Goal: Task Accomplishment & Management: Complete application form

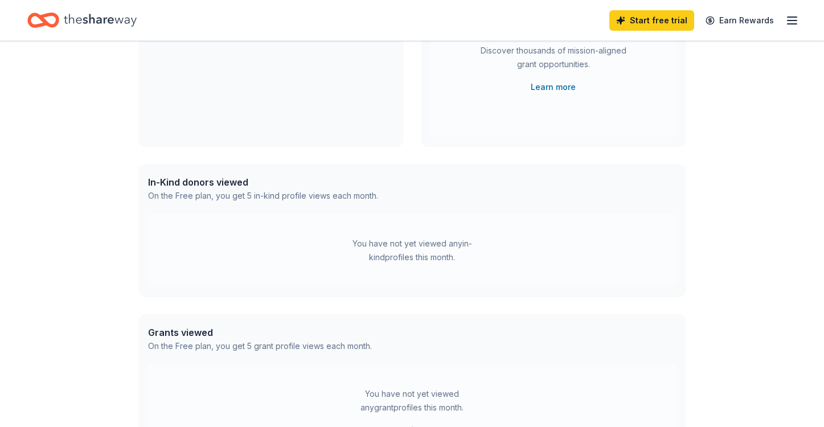
scroll to position [54, 0]
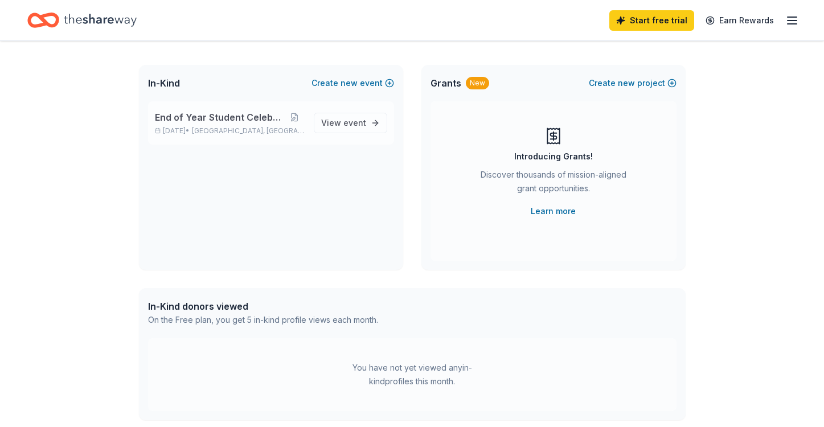
click at [223, 126] on div "End of Year Student Celebration [DATE] • [GEOGRAPHIC_DATA], [GEOGRAPHIC_DATA]" at bounding box center [230, 122] width 150 height 25
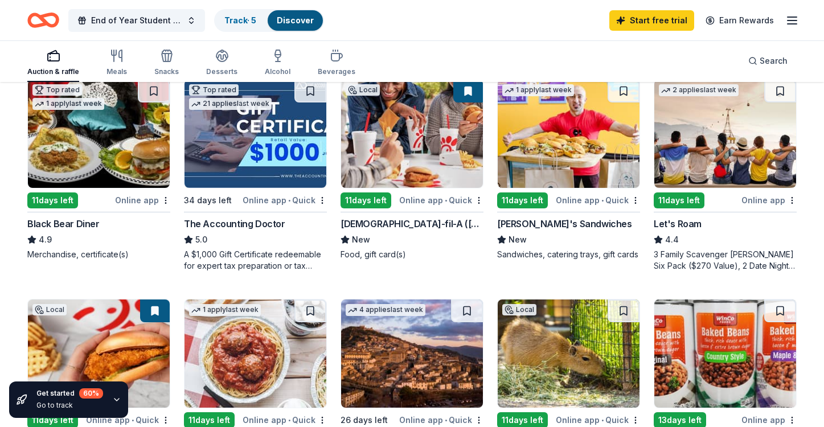
scroll to position [626, 0]
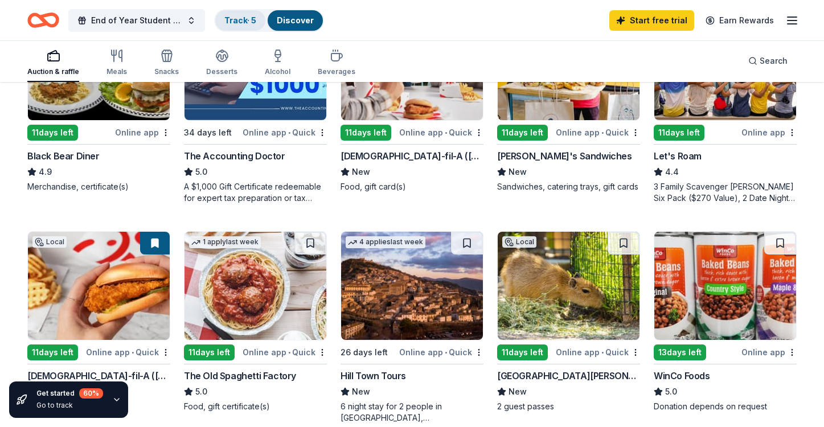
click at [245, 15] on link "Track · 5" at bounding box center [240, 20] width 32 height 10
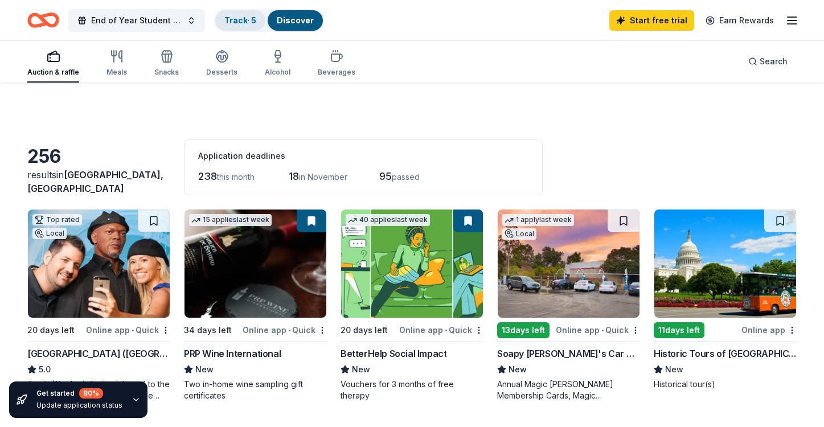
click at [250, 27] on div "Track · 5" at bounding box center [240, 20] width 50 height 20
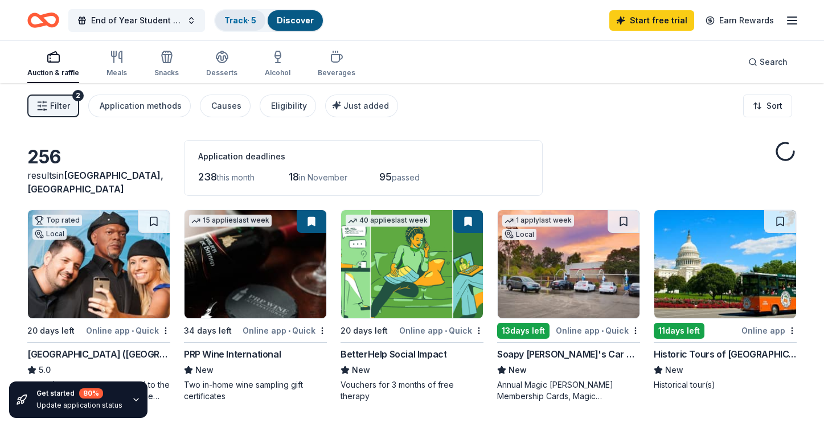
click at [250, 27] on div "Track · 5" at bounding box center [240, 20] width 50 height 20
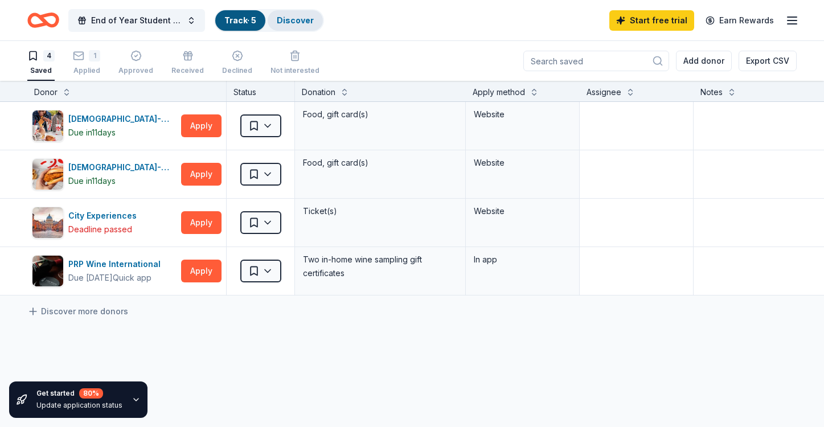
click at [299, 23] on link "Discover" at bounding box center [295, 20] width 37 height 10
click at [91, 58] on div "1" at bounding box center [94, 55] width 11 height 11
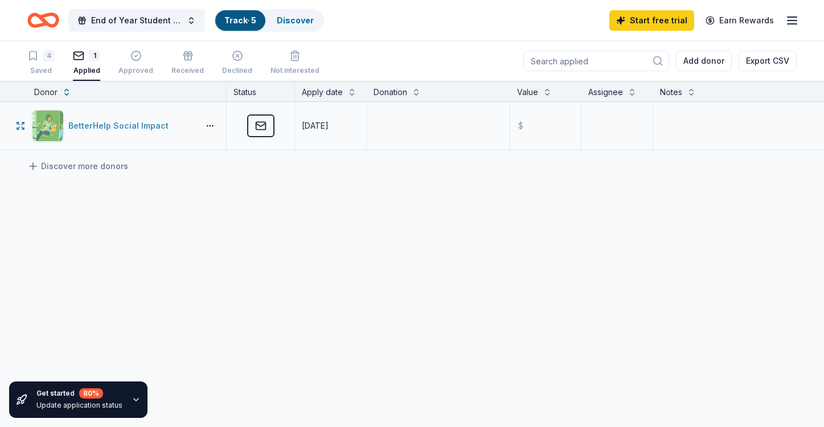
click at [166, 141] on div "BetterHelp Social Impact" at bounding box center [113, 126] width 162 height 32
click at [295, 26] on div "Discover" at bounding box center [295, 20] width 55 height 20
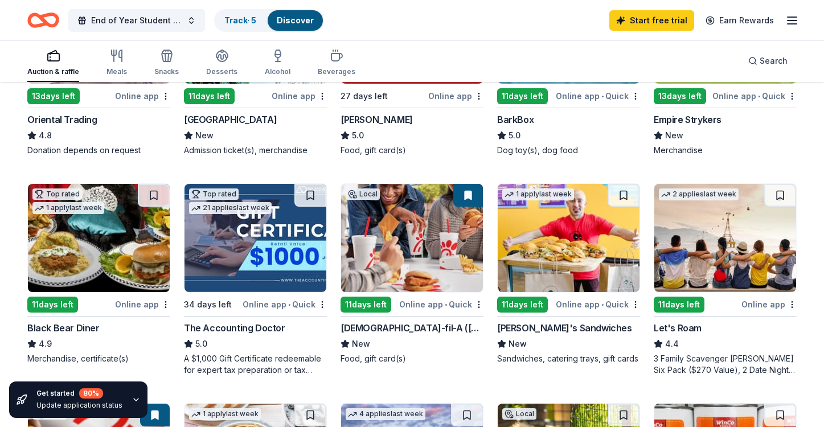
scroll to position [455, 0]
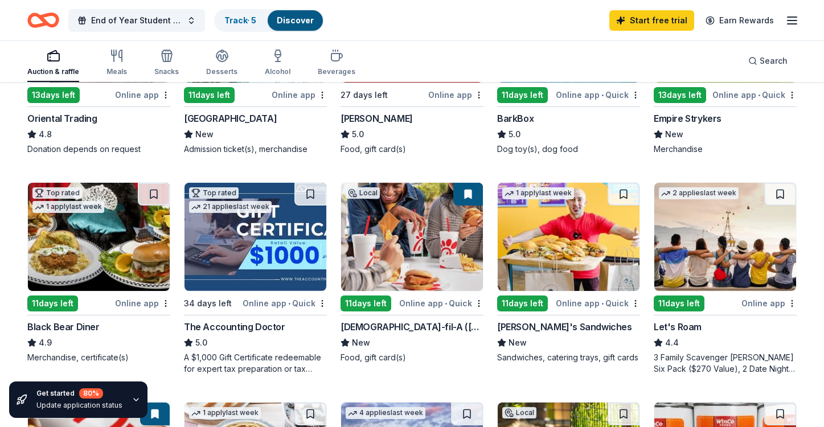
click at [526, 331] on div "[PERSON_NAME]'s Sandwiches" at bounding box center [564, 327] width 135 height 14
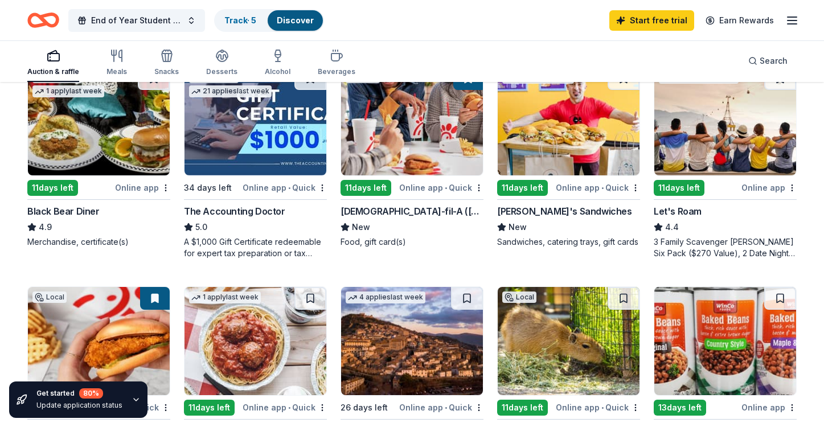
scroll to position [626, 0]
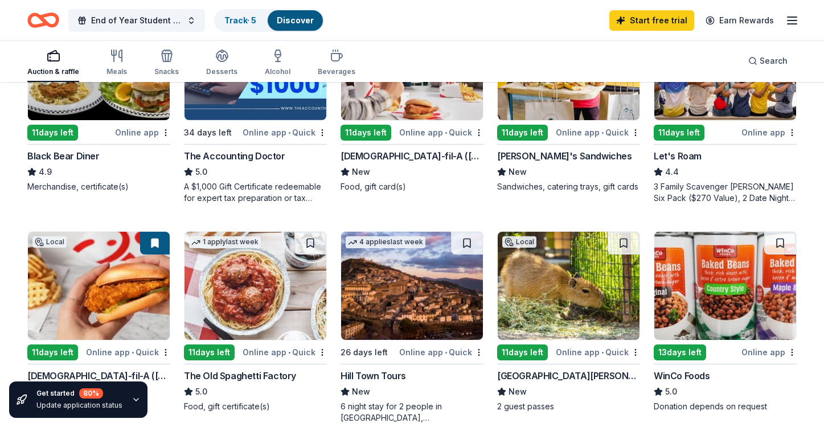
click at [231, 276] on img at bounding box center [255, 286] width 142 height 108
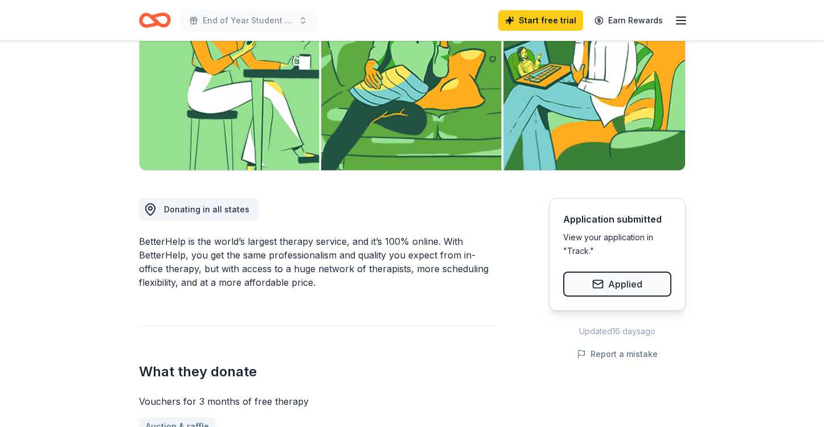
scroll to position [399, 0]
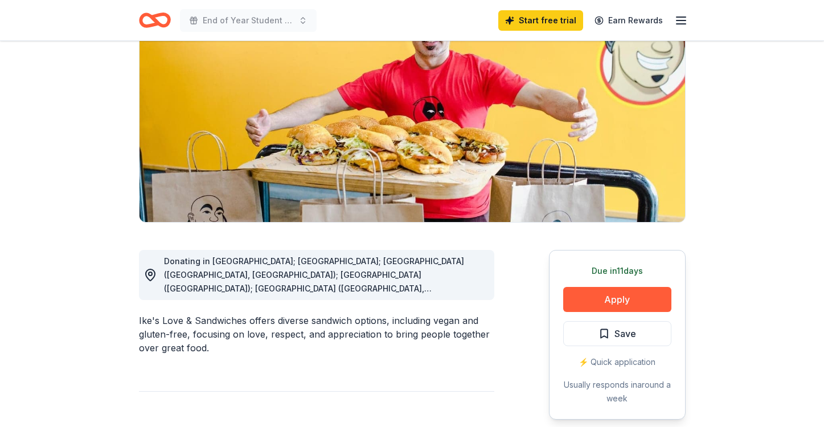
scroll to position [171, 0]
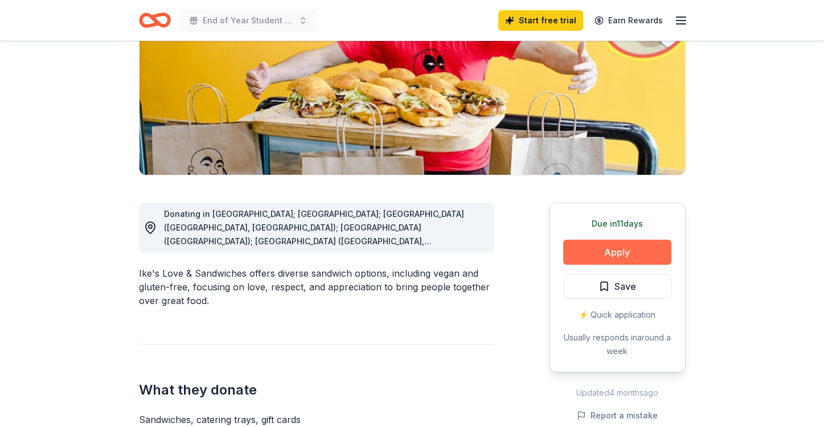
click at [617, 253] on button "Apply" at bounding box center [617, 252] width 108 height 25
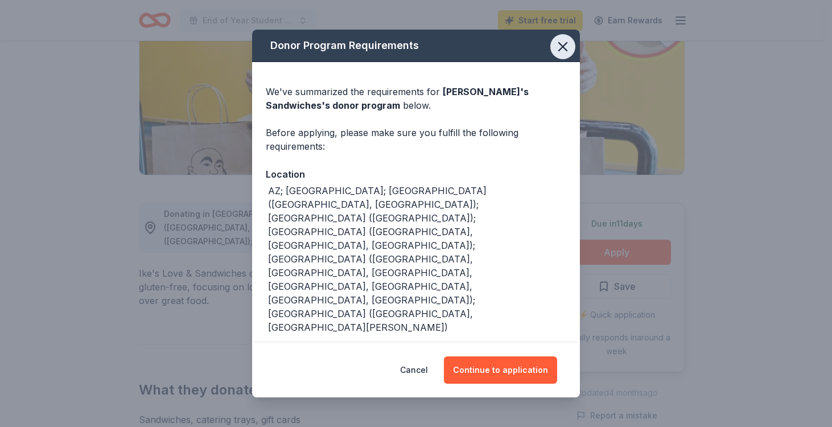
click at [561, 49] on icon "button" at bounding box center [563, 47] width 16 height 16
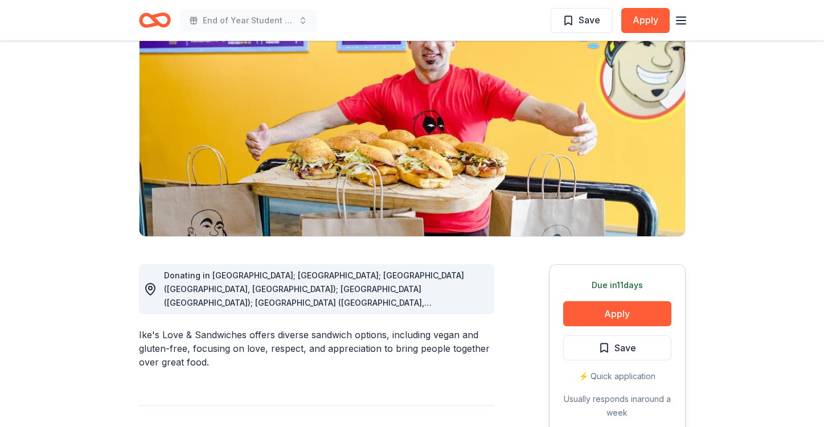
scroll to position [0, 0]
